Goal: Transaction & Acquisition: Purchase product/service

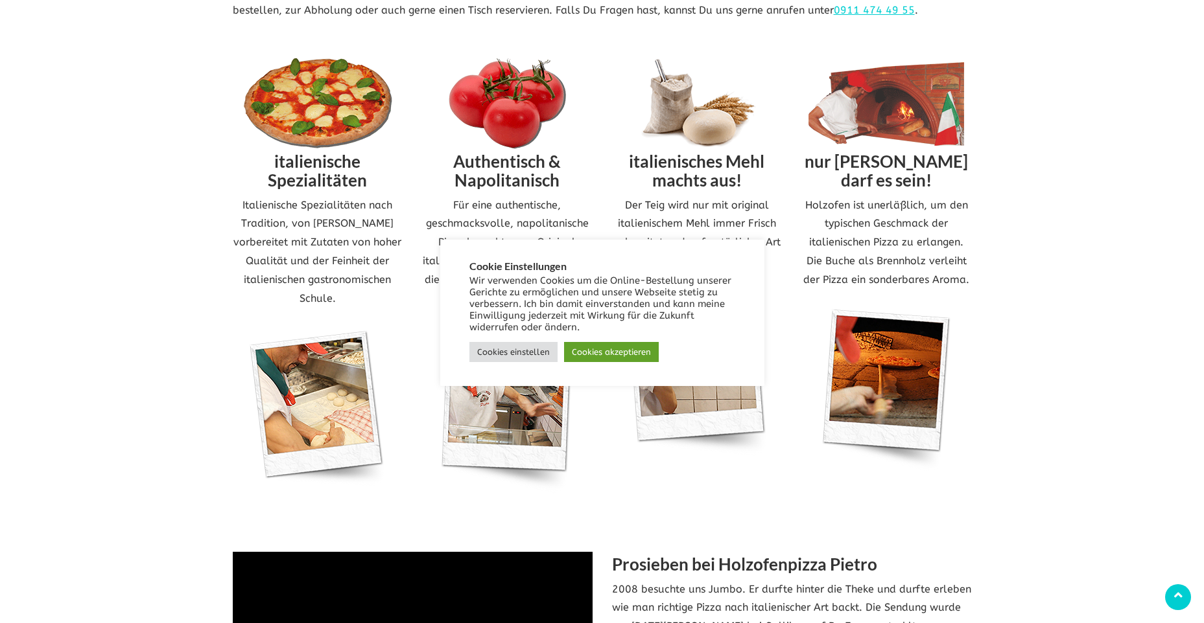
scroll to position [778, 0]
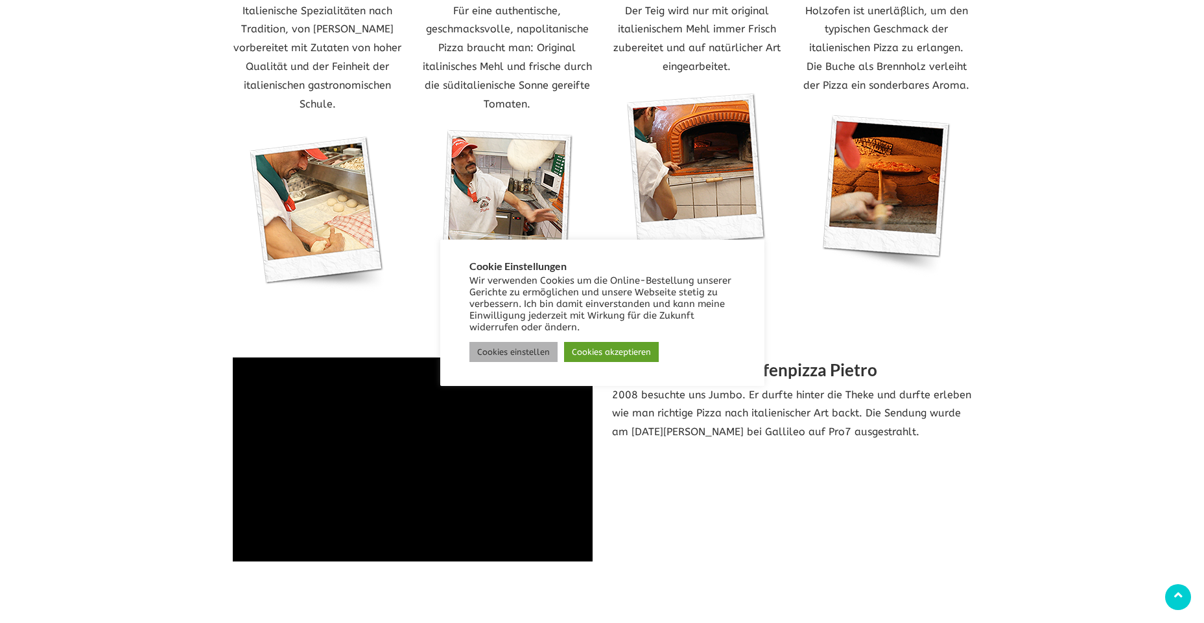
click at [496, 351] on link "Cookies einstellen" at bounding box center [513, 352] width 88 height 20
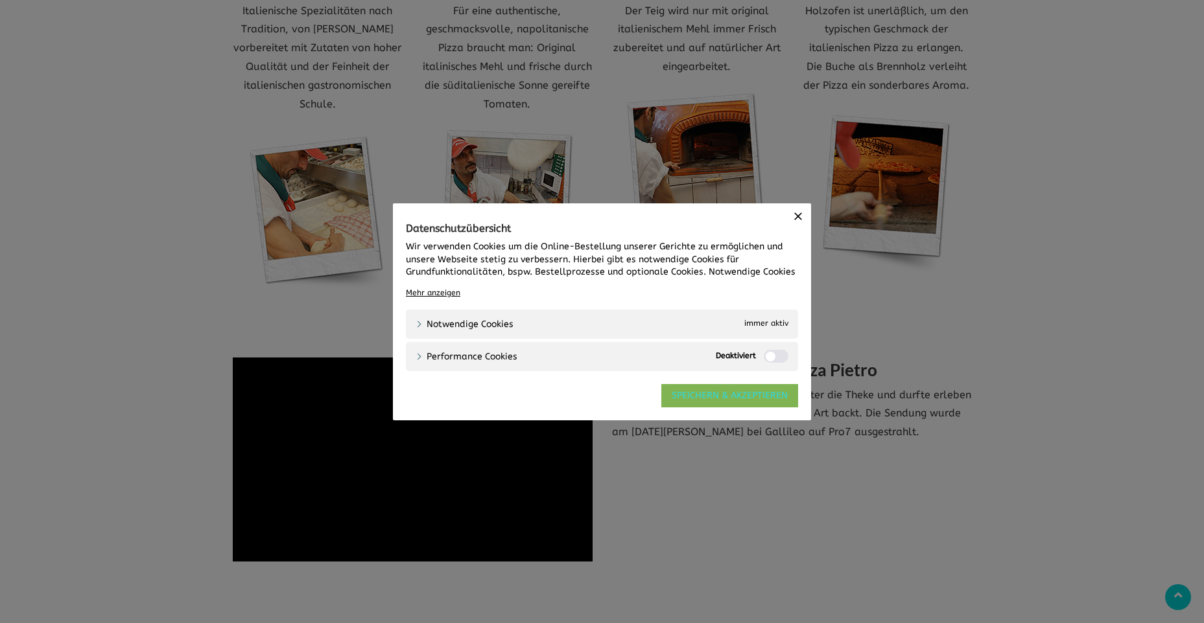
click at [682, 401] on link "SPEICHERN & AKZEPTIEREN" at bounding box center [729, 395] width 137 height 23
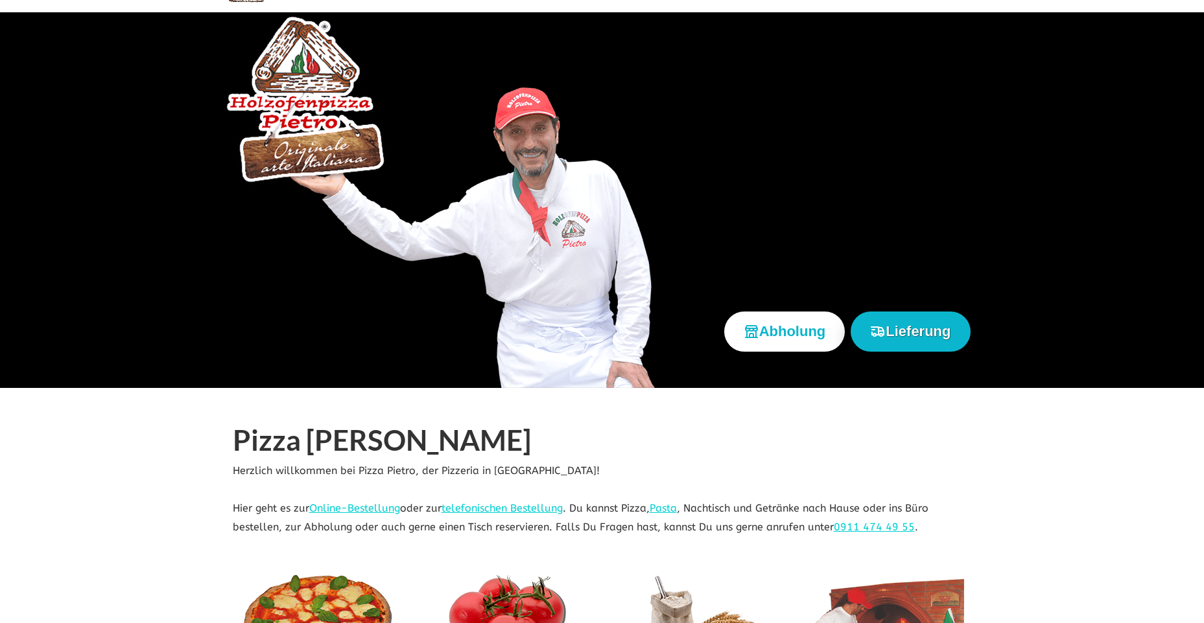
scroll to position [0, 0]
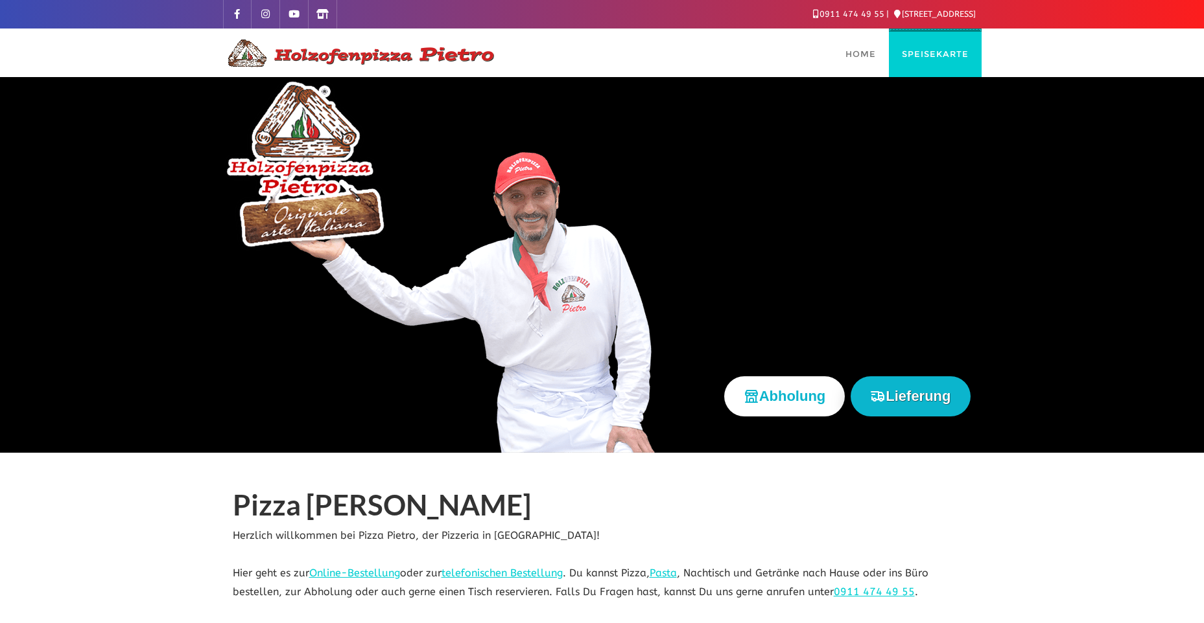
click at [941, 61] on link "Speisekarte" at bounding box center [935, 53] width 93 height 49
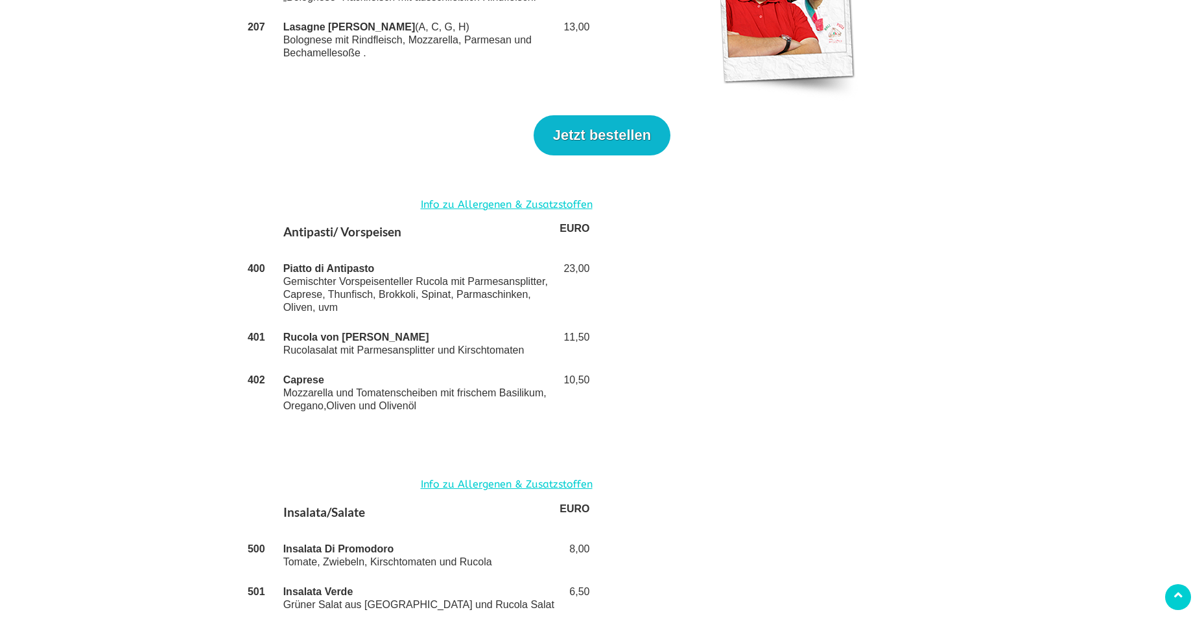
scroll to position [2188, 0]
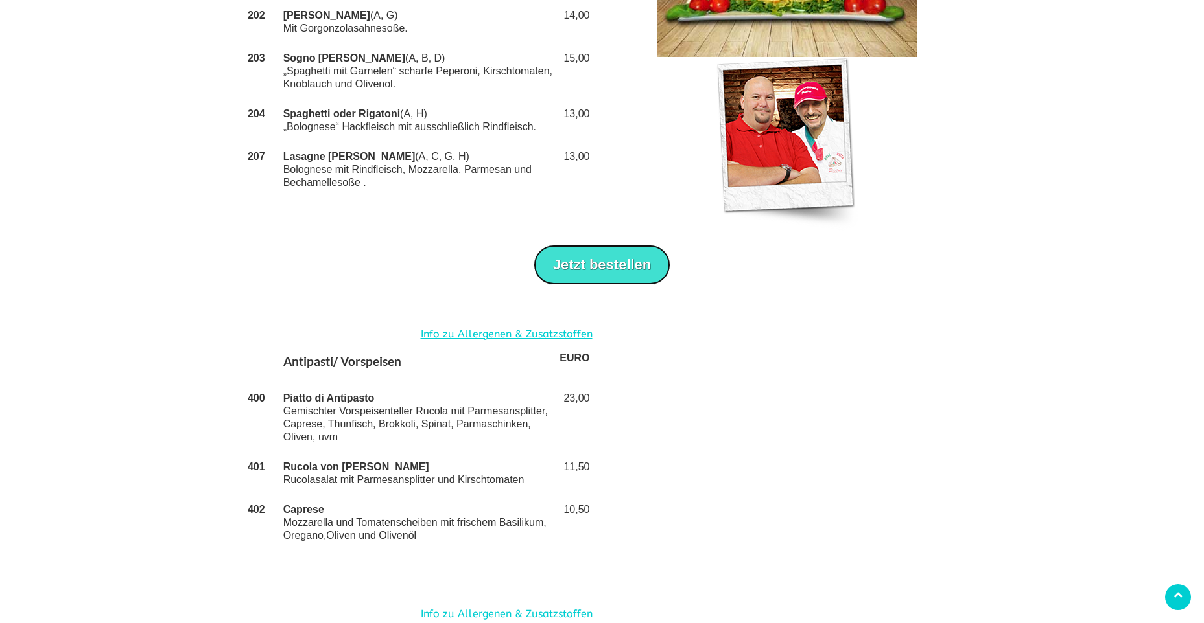
click at [596, 245] on button "Jetzt bestellen" at bounding box center [601, 265] width 137 height 40
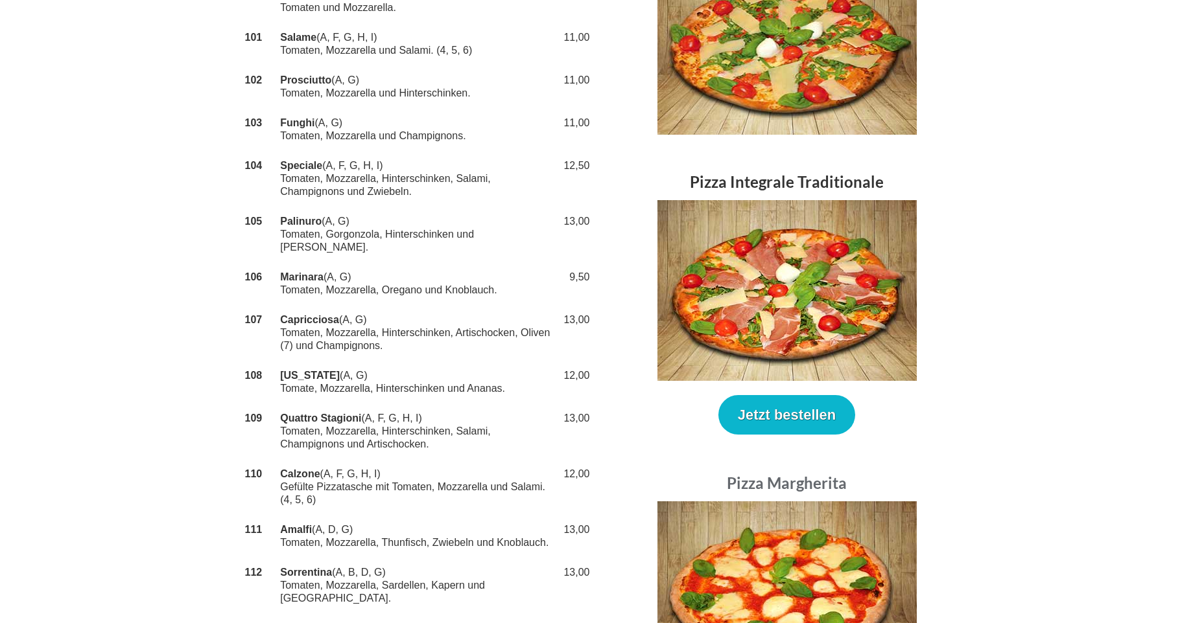
scroll to position [0, 0]
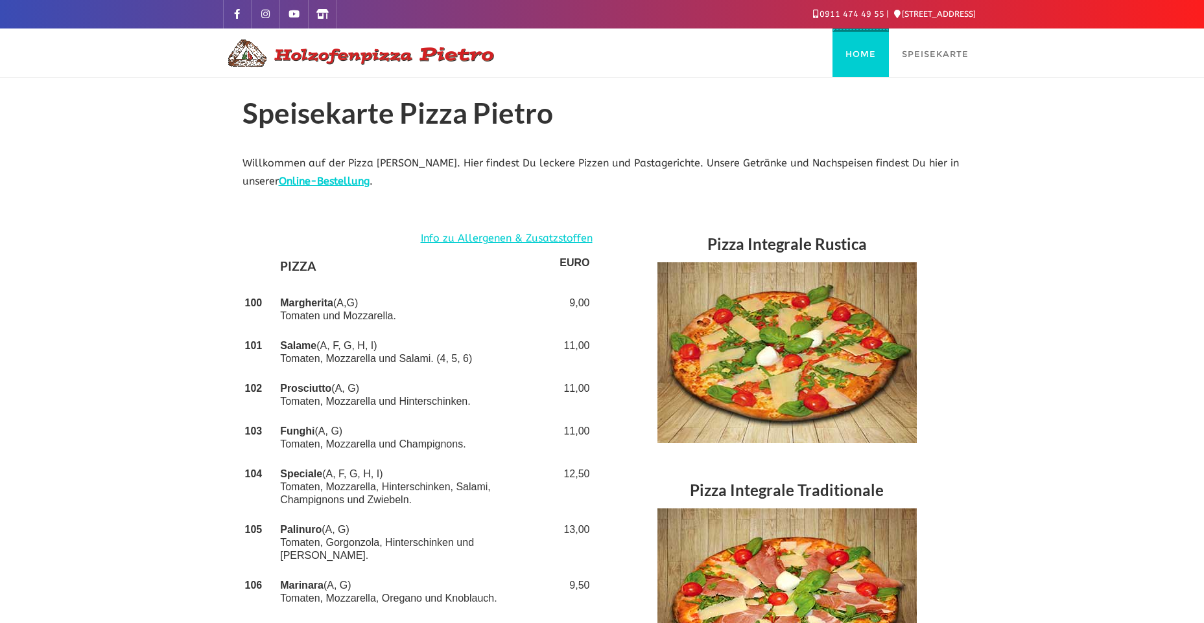
click at [854, 48] on link "Home" at bounding box center [860, 53] width 56 height 49
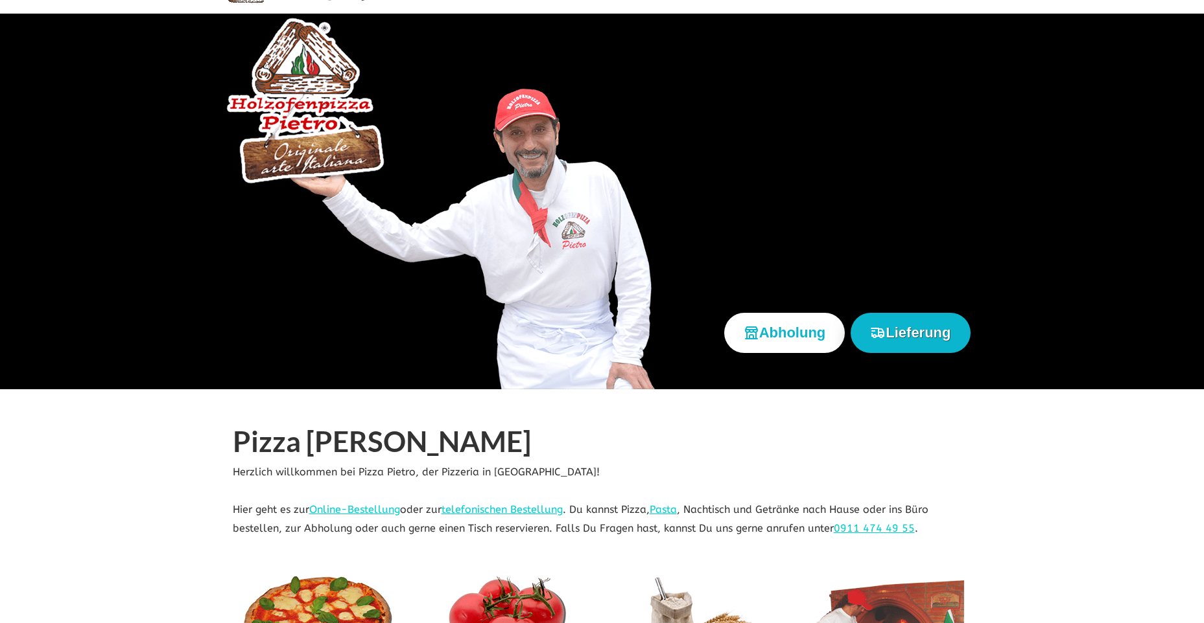
scroll to position [194, 0]
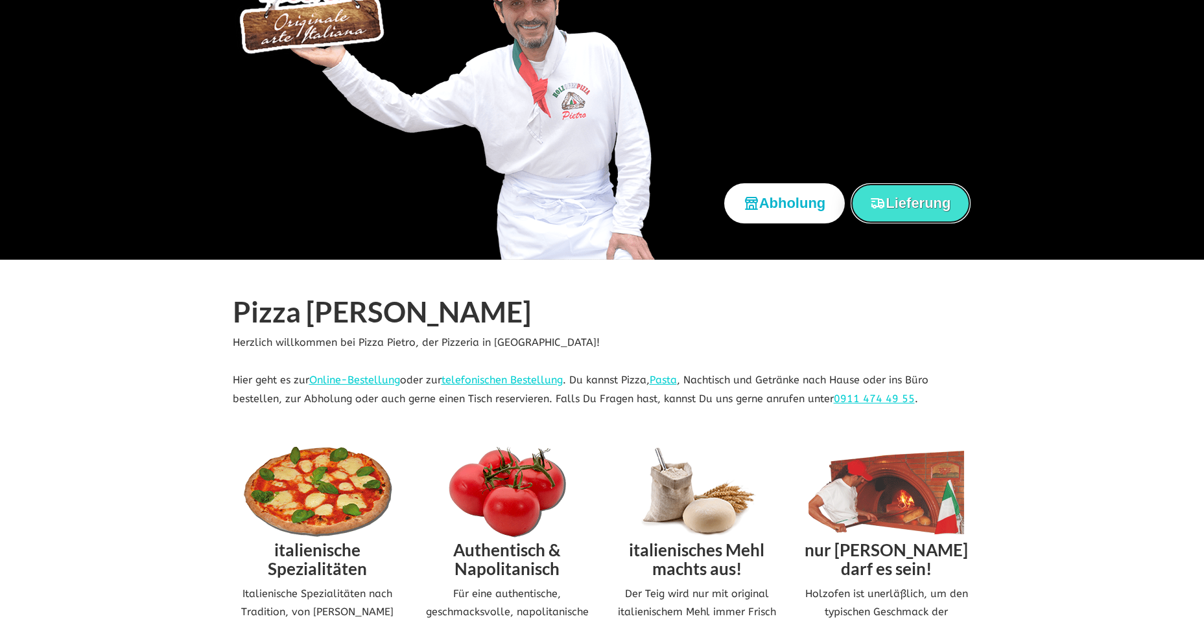
click at [907, 209] on button "Lieferung" at bounding box center [909, 203] width 119 height 40
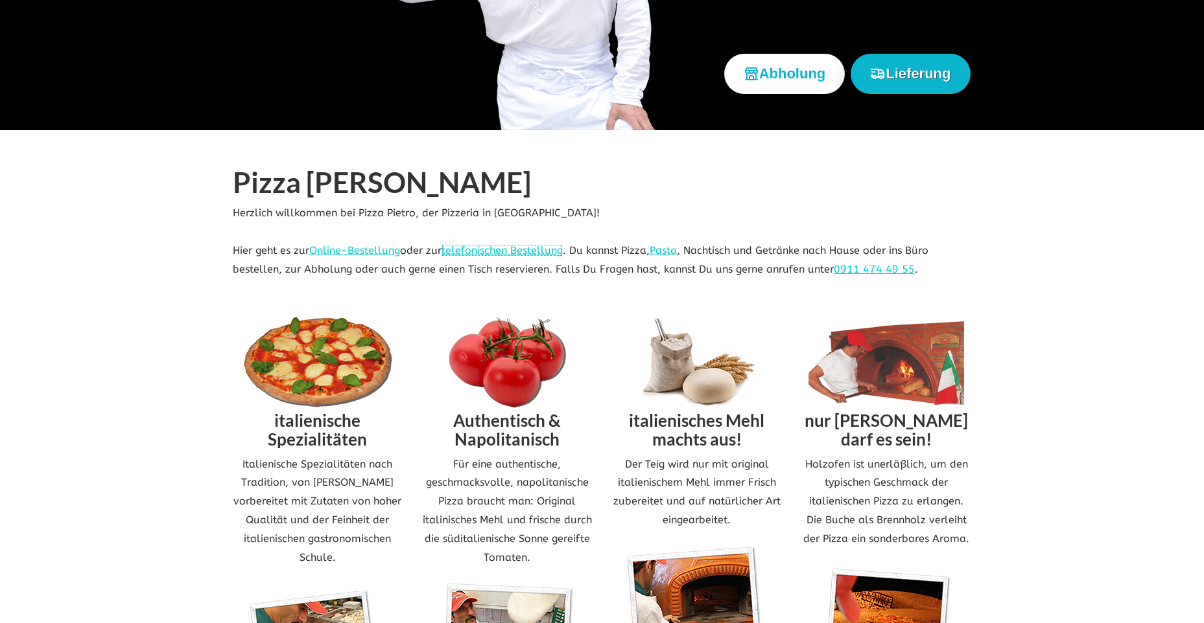
click at [471, 251] on link "telefonischen Bestellung" at bounding box center [501, 250] width 121 height 12
click at [892, 80] on button "Lieferung" at bounding box center [909, 74] width 119 height 40
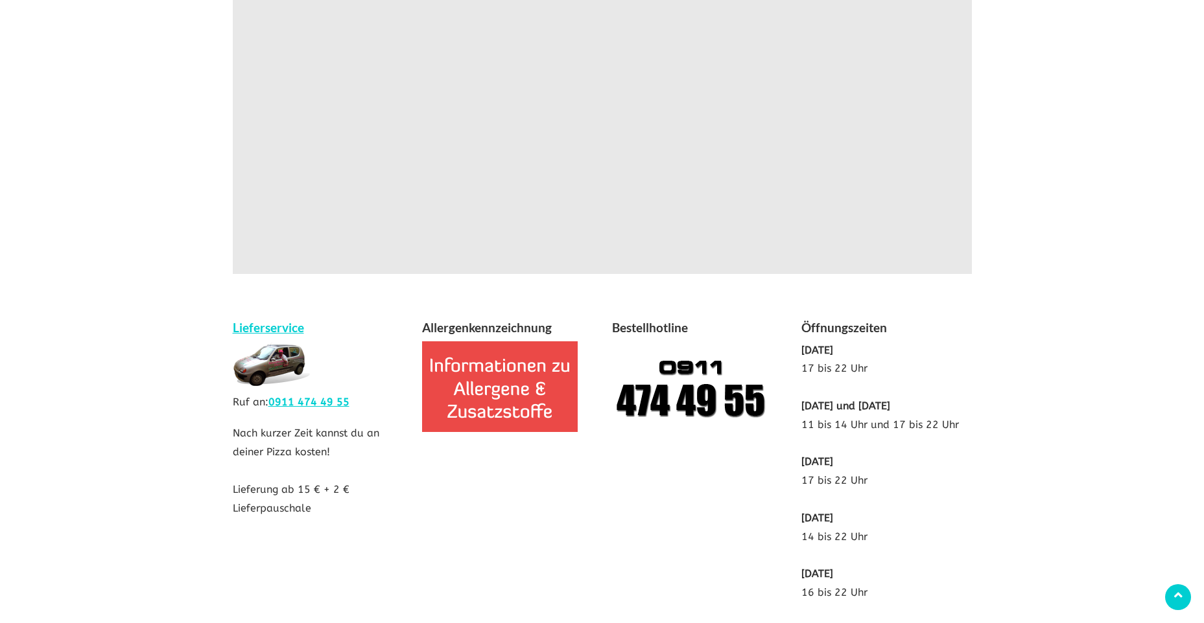
scroll to position [1944, 0]
